Goal: Task Accomplishment & Management: Use online tool/utility

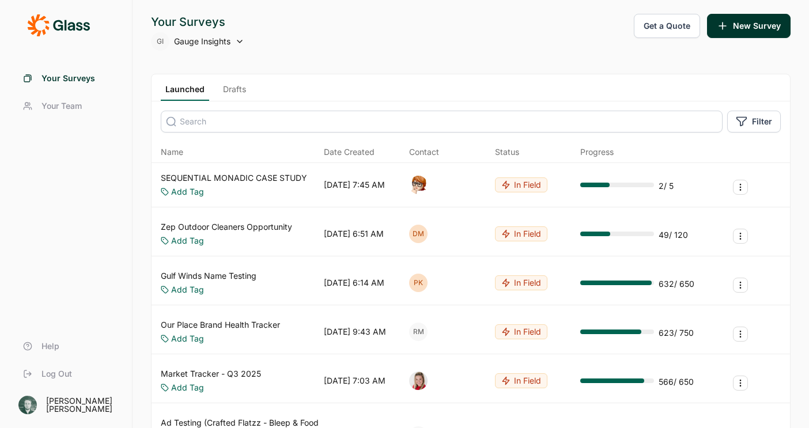
click at [243, 89] on link "Drafts" at bounding box center [234, 92] width 32 height 17
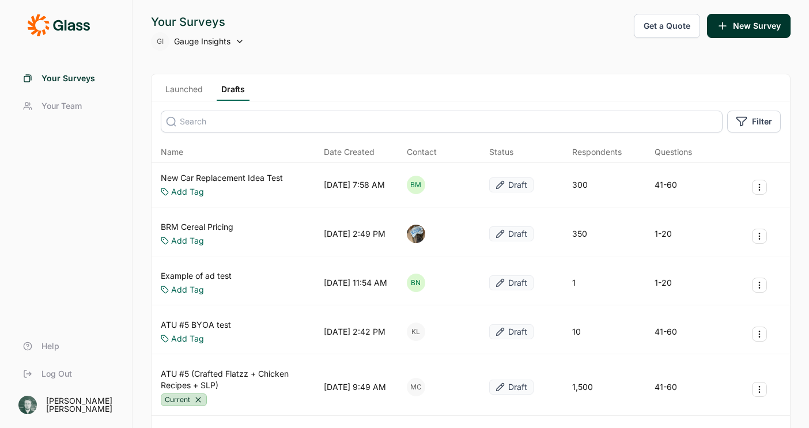
click at [260, 180] on link "New Car Replacement Idea Test" at bounding box center [222, 178] width 122 height 12
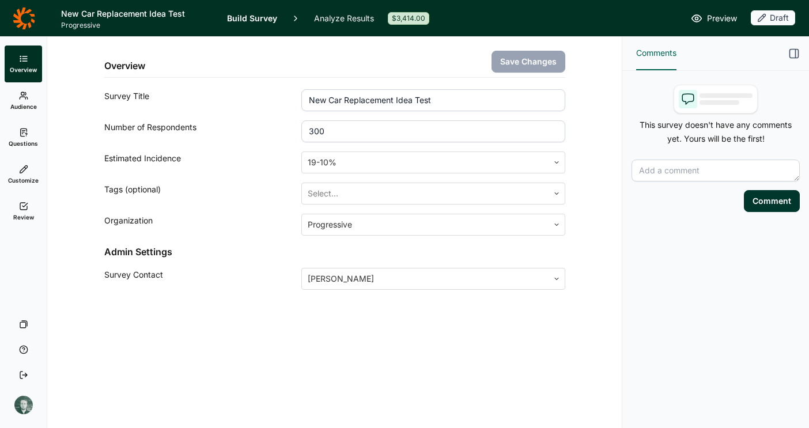
click at [343, 127] on input "300" at bounding box center [432, 131] width 263 height 22
click at [327, 131] on input "300" at bounding box center [432, 131] width 263 height 22
drag, startPoint x: 314, startPoint y: 132, endPoint x: 348, endPoint y: 131, distance: 34.0
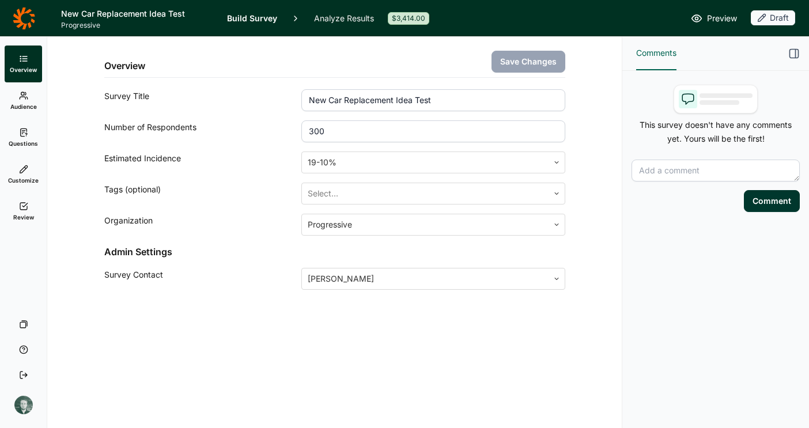
click at [348, 131] on input "300" at bounding box center [432, 131] width 263 height 22
click at [336, 19] on link "Analyze Results" at bounding box center [344, 18] width 60 height 36
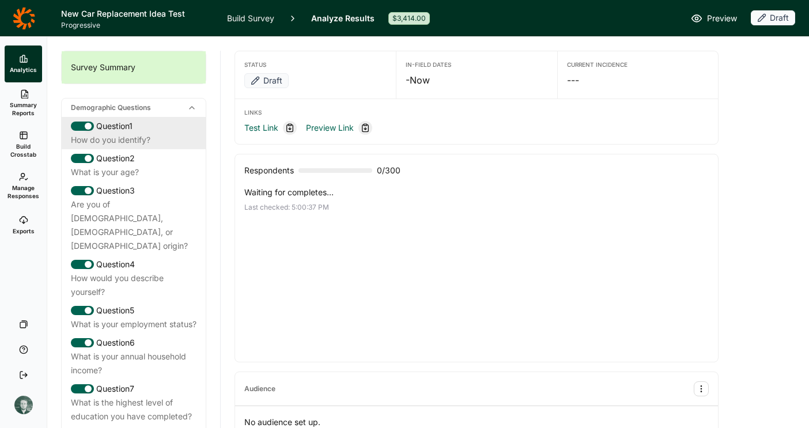
click at [156, 130] on div "Question 1" at bounding box center [134, 126] width 126 height 14
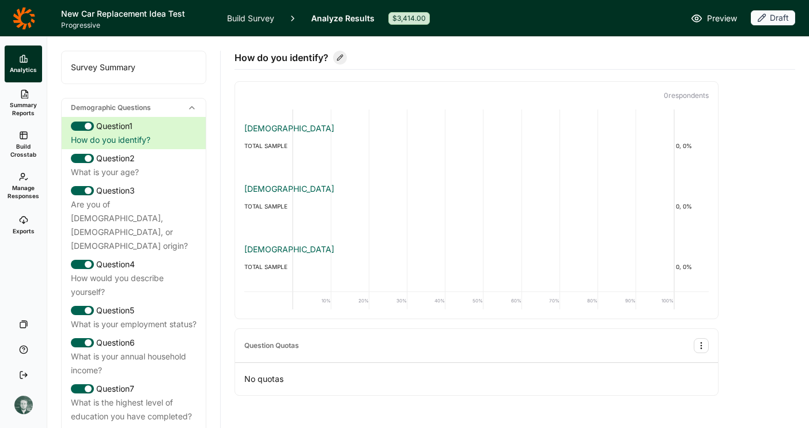
click at [261, 25] on link "Build Survey" at bounding box center [250, 18] width 47 height 36
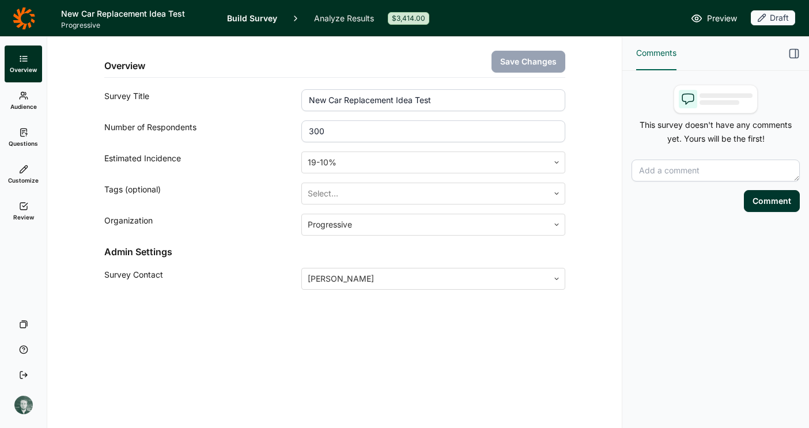
click at [25, 17] on icon at bounding box center [24, 18] width 22 height 23
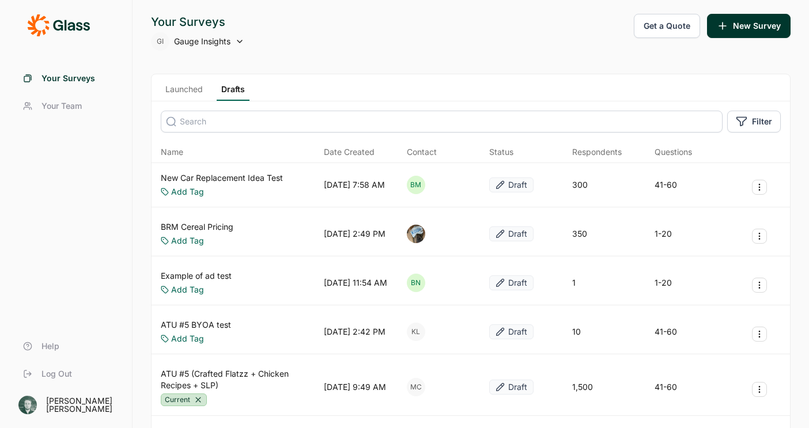
click at [184, 89] on link "Launched" at bounding box center [184, 92] width 47 height 17
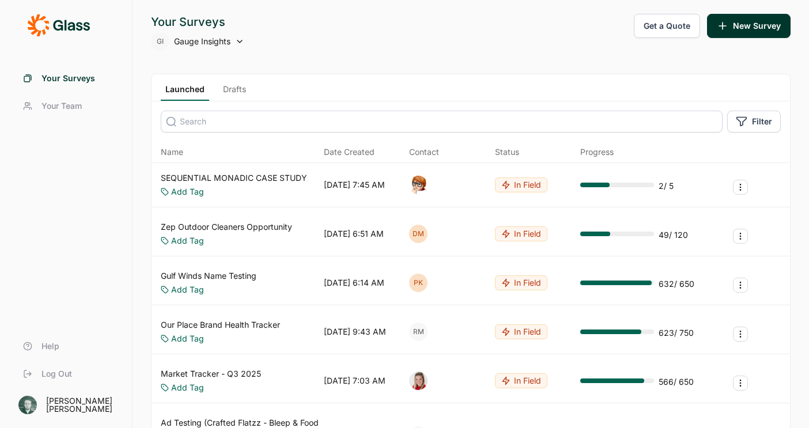
click at [240, 92] on link "Drafts" at bounding box center [234, 92] width 32 height 17
